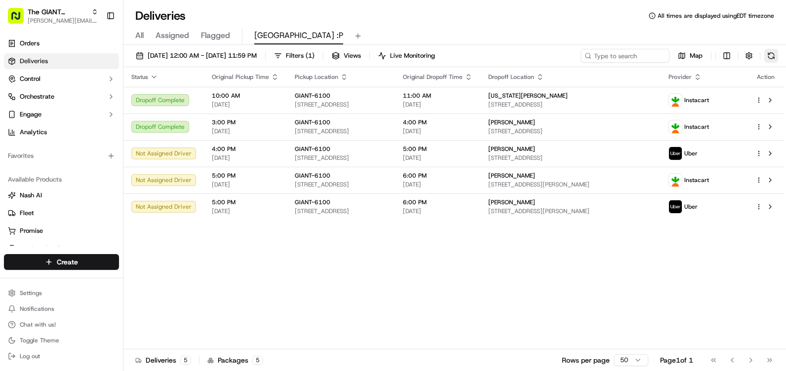
click at [772, 58] on button at bounding box center [772, 56] width 14 height 14
click at [770, 52] on button at bounding box center [772, 56] width 14 height 14
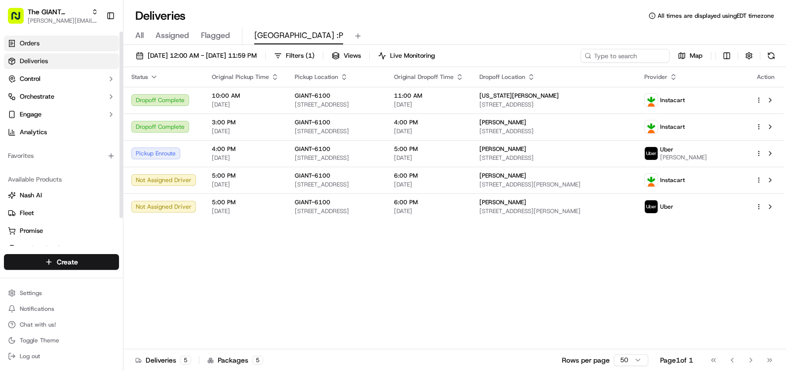
click at [46, 44] on link "Orders" at bounding box center [61, 44] width 115 height 16
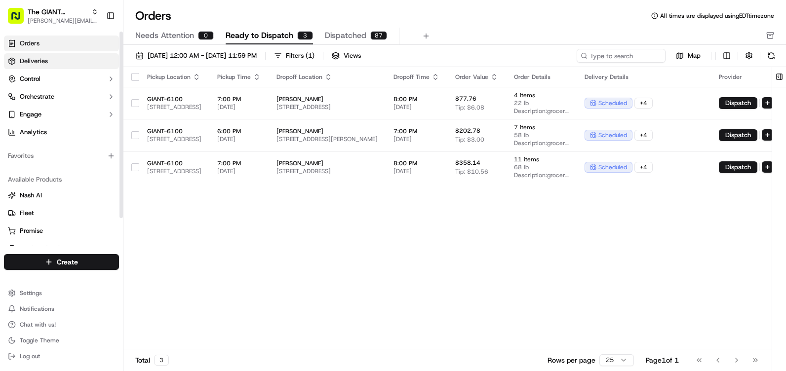
click at [61, 60] on link "Deliveries" at bounding box center [61, 61] width 115 height 16
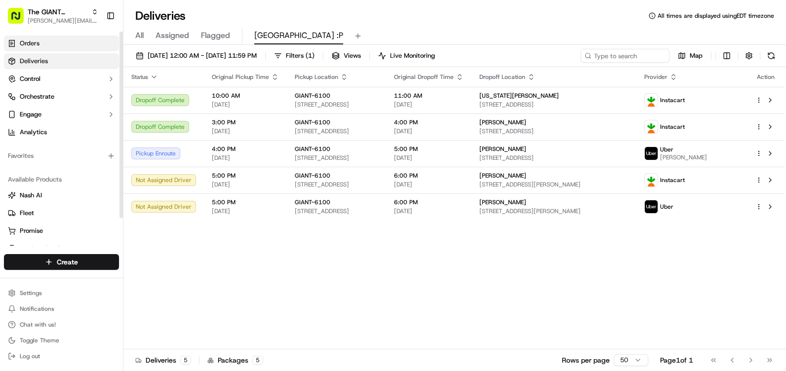
click at [42, 41] on link "Orders" at bounding box center [61, 44] width 115 height 16
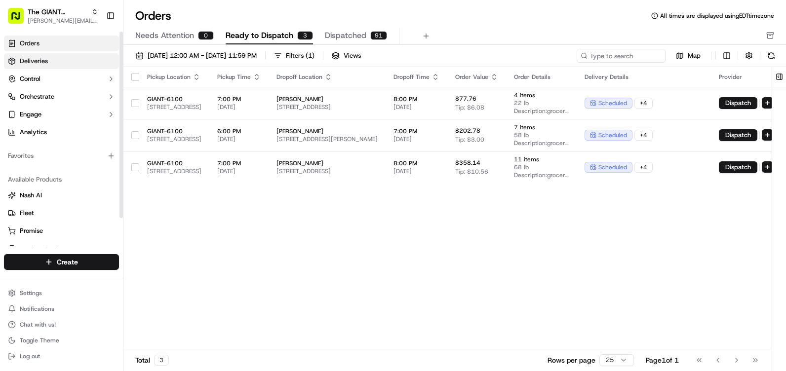
click at [29, 66] on link "Deliveries" at bounding box center [61, 61] width 115 height 16
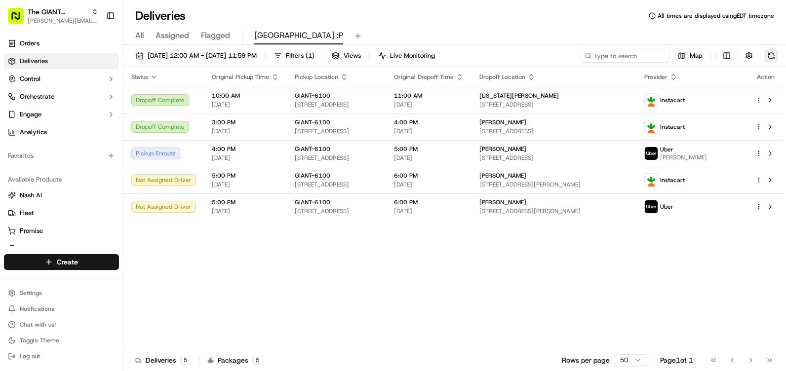
click at [775, 57] on button at bounding box center [772, 56] width 14 height 14
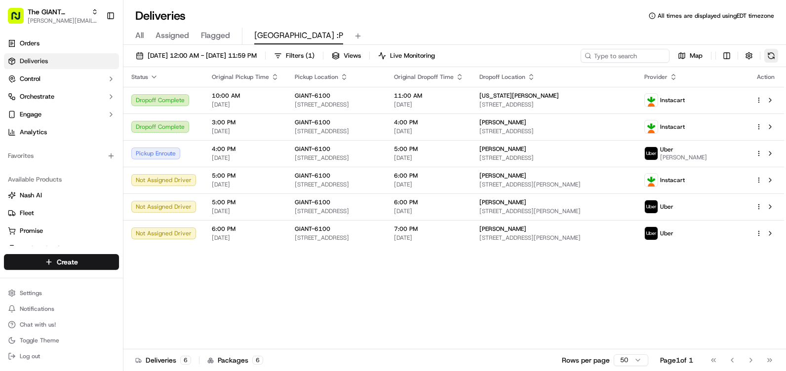
click at [773, 56] on button at bounding box center [772, 56] width 14 height 14
